Goal: Task Accomplishment & Management: Use online tool/utility

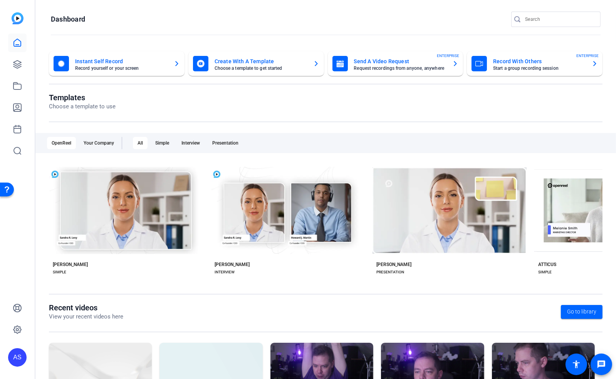
click at [113, 64] on mat-card-title "Instant Self Record" at bounding box center [121, 61] width 93 height 9
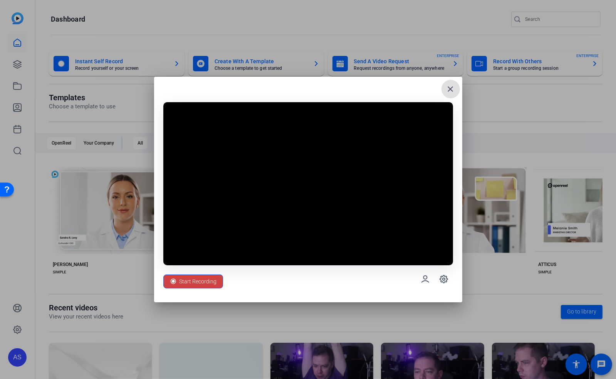
click at [451, 88] on mat-icon "close" at bounding box center [450, 88] width 9 height 9
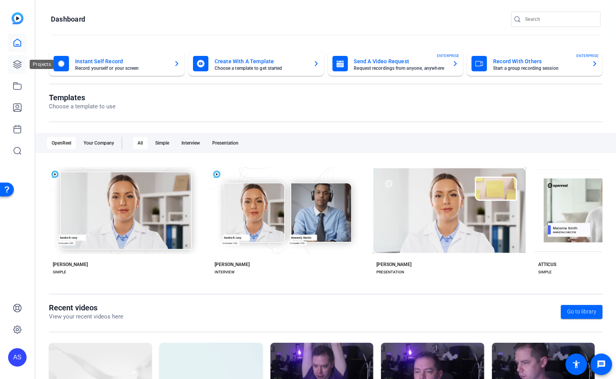
click at [19, 67] on icon at bounding box center [17, 65] width 8 height 8
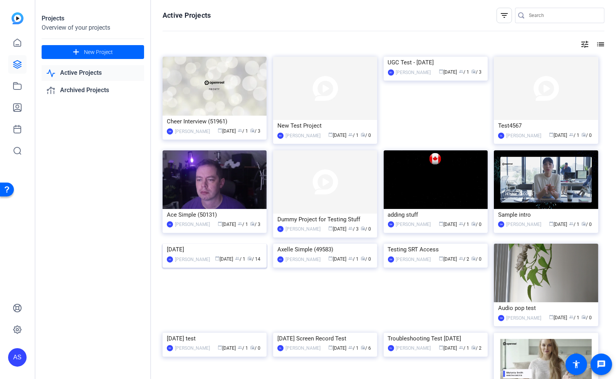
click at [219, 244] on img at bounding box center [215, 244] width 104 height 0
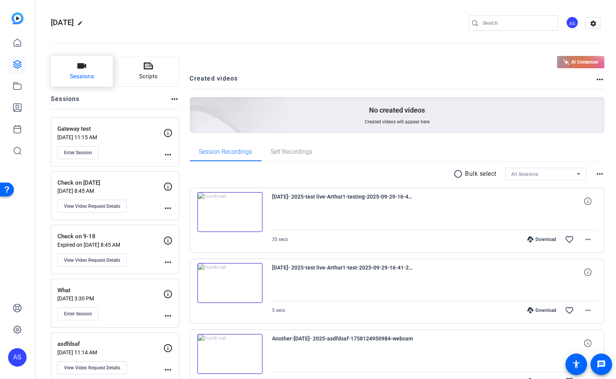
click at [78, 69] on icon "button" at bounding box center [81, 65] width 9 height 9
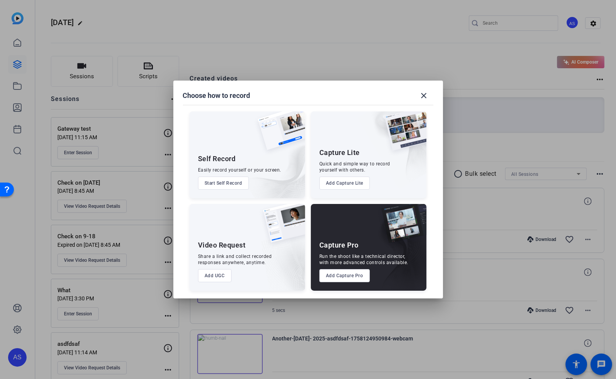
click at [225, 182] on button "Start Self Record" at bounding box center [223, 183] width 51 height 13
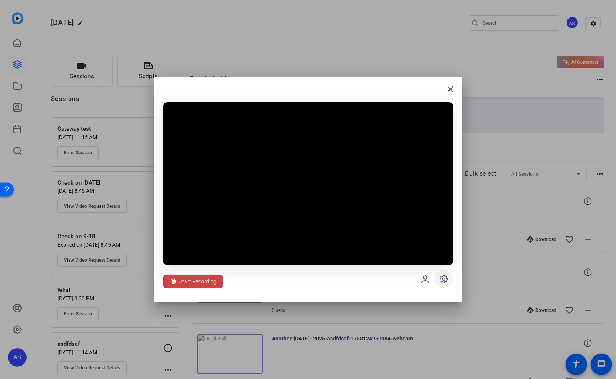
click at [446, 276] on icon at bounding box center [444, 279] width 8 height 8
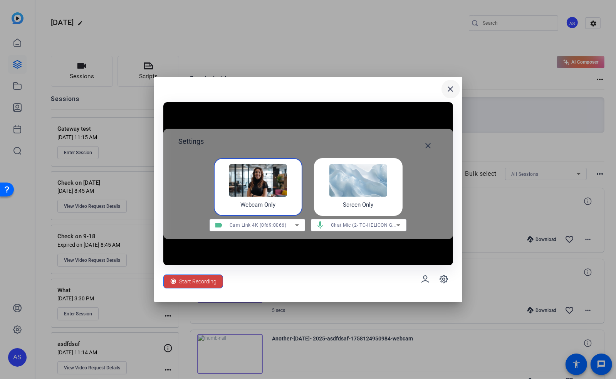
click at [449, 90] on mat-icon "close" at bounding box center [450, 88] width 9 height 9
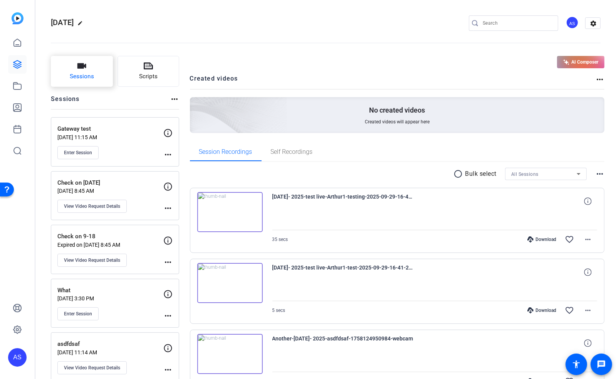
click at [90, 74] on span "Sessions" at bounding box center [82, 76] width 24 height 9
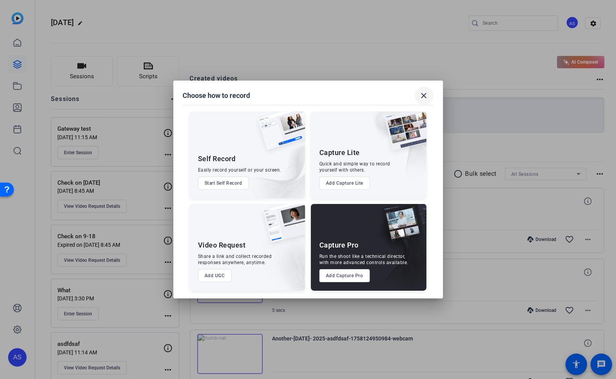
click at [424, 96] on mat-icon "close" at bounding box center [424, 95] width 9 height 9
